Goal: Navigation & Orientation: Go to known website

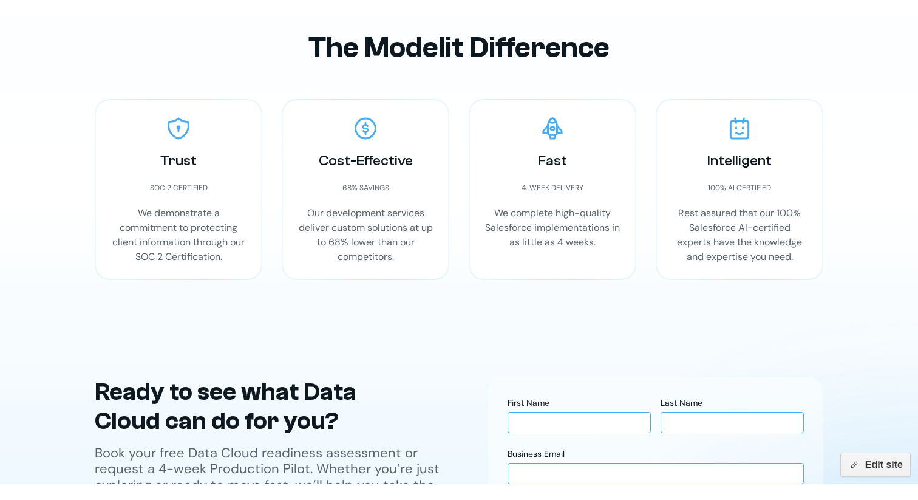
scroll to position [3072, 0]
